Goal: Navigation & Orientation: Understand site structure

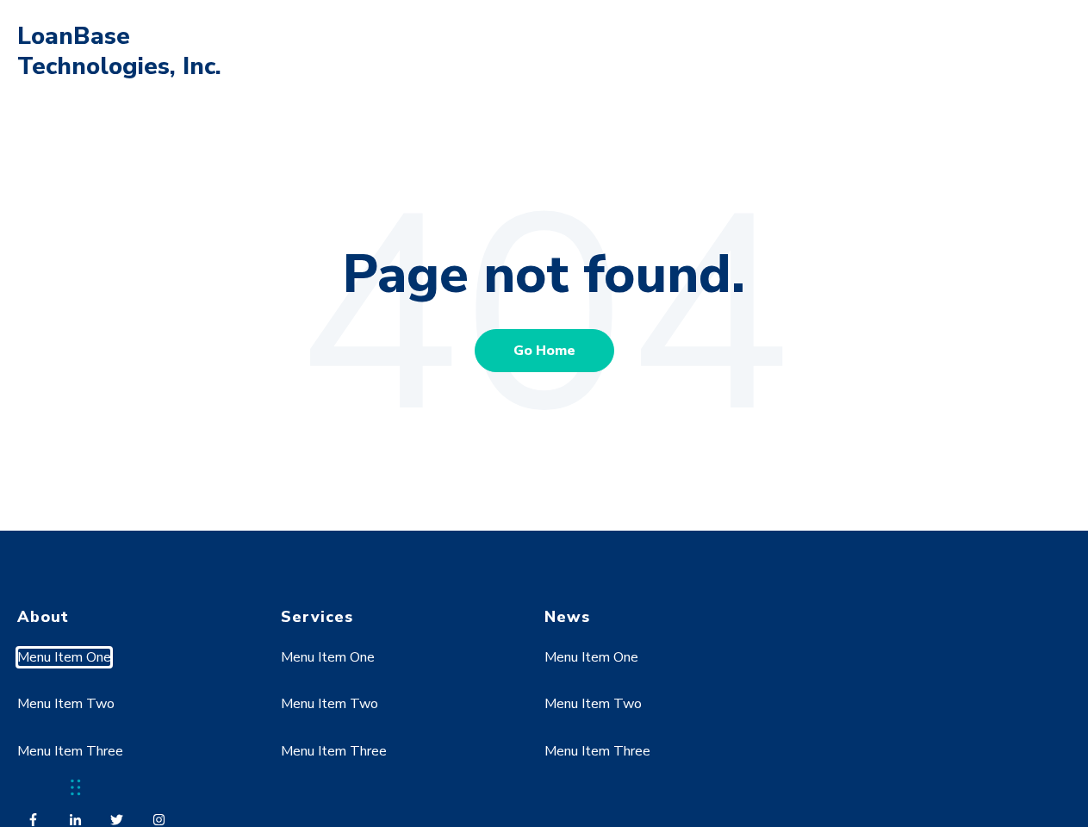
click at [65, 657] on link "Menu Item One" at bounding box center [64, 657] width 94 height 19
click at [65, 704] on link "Menu Item Two" at bounding box center [65, 703] width 97 height 19
click at [328, 657] on link "Menu Item One" at bounding box center [328, 657] width 94 height 19
click at [328, 704] on link "Menu Item Two" at bounding box center [329, 703] width 97 height 19
click at [333, 751] on link "Menu Item Three" at bounding box center [334, 751] width 106 height 19
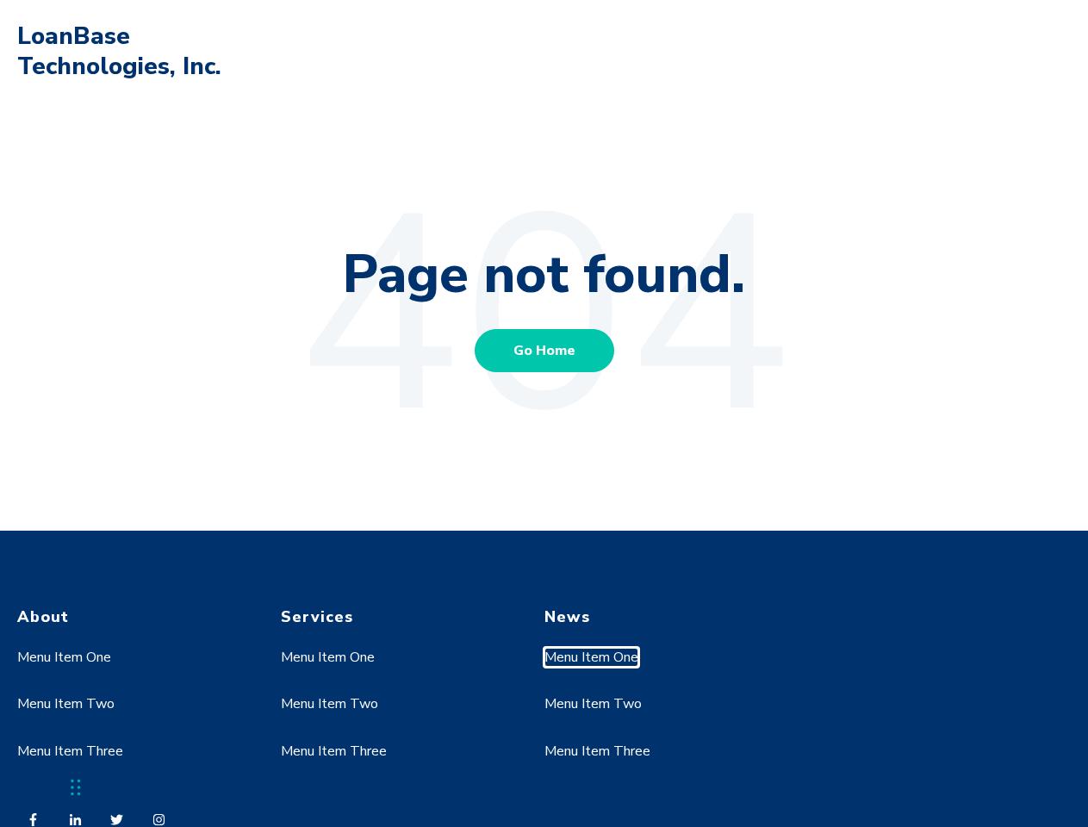
click at [592, 657] on link "Menu Item One" at bounding box center [591, 657] width 94 height 19
click at [592, 704] on link "Menu Item Two" at bounding box center [592, 703] width 97 height 19
click at [597, 751] on link "Menu Item Three" at bounding box center [597, 751] width 106 height 19
click at [76, 787] on div "Chat Widget" at bounding box center [43, 785] width 86 height 83
